Goal: Find specific page/section: Find specific page/section

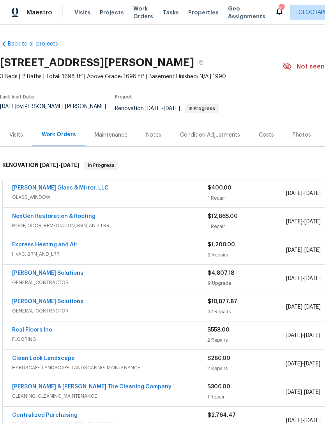
click at [217, 137] on div "Condition Adjustments" at bounding box center [210, 135] width 60 height 8
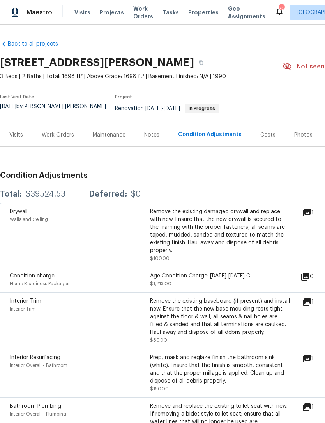
click at [261, 138] on div "Costs" at bounding box center [267, 135] width 15 height 8
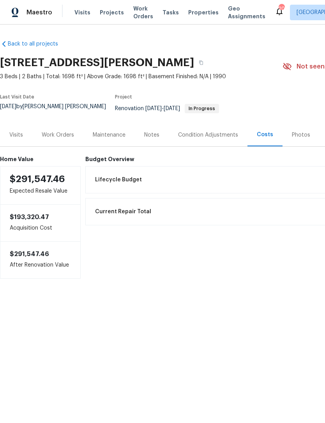
click at [67, 142] on div "Work Orders" at bounding box center [57, 134] width 51 height 23
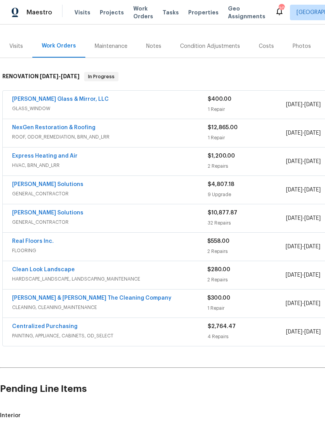
scroll to position [89, 0]
click at [124, 336] on span "PAINTING, APPLIANCE, CABINETS, OD_SELECT" at bounding box center [109, 336] width 195 height 8
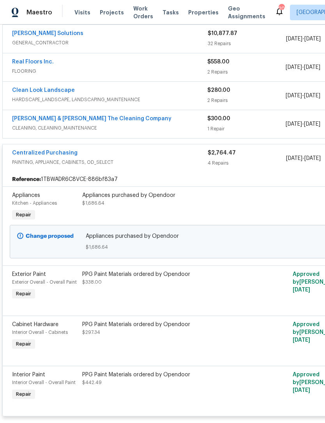
scroll to position [234, 0]
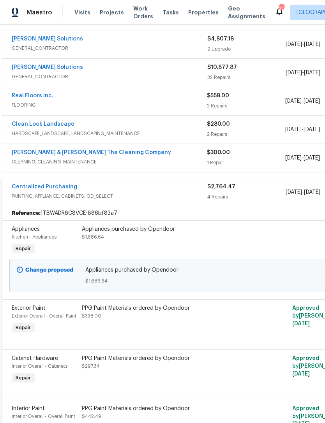
click at [123, 192] on div "Centralized Purchasing" at bounding box center [109, 187] width 195 height 9
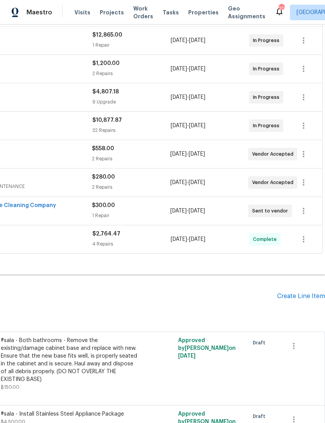
scroll to position [181, 115]
click at [304, 212] on icon "button" at bounding box center [302, 210] width 9 height 9
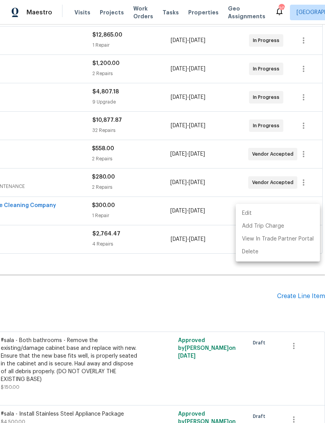
click at [259, 213] on li "Edit" at bounding box center [277, 213] width 84 height 13
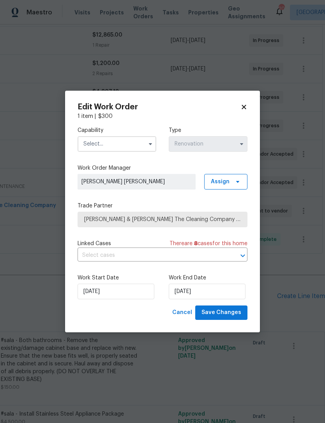
click at [243, 110] on icon at bounding box center [243, 107] width 7 height 7
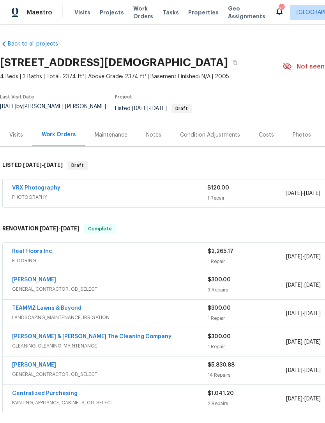
click at [198, 16] on span "Properties" at bounding box center [203, 13] width 30 height 8
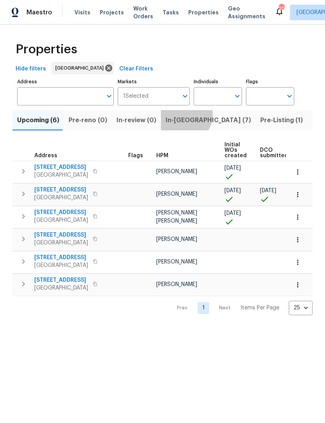
click at [180, 123] on span "In-reno (7)" at bounding box center [207, 120] width 85 height 11
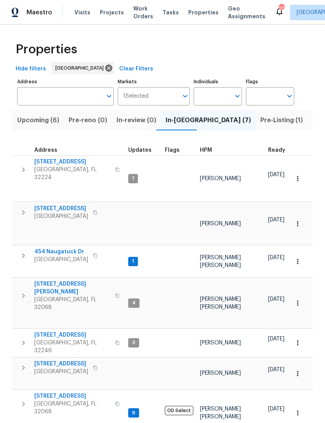
click at [55, 339] on span "Jacksonville, FL 32246" at bounding box center [72, 347] width 76 height 16
click at [63, 360] on span "5453 S Bend Cir N" at bounding box center [61, 364] width 54 height 8
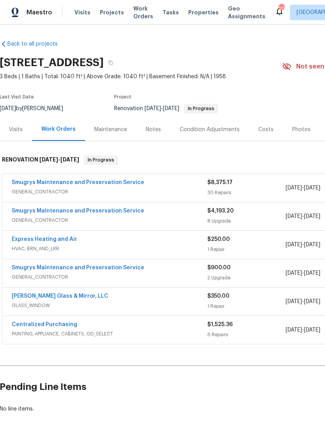
scroll to position [0, 0]
